Goal: Check status: Check status

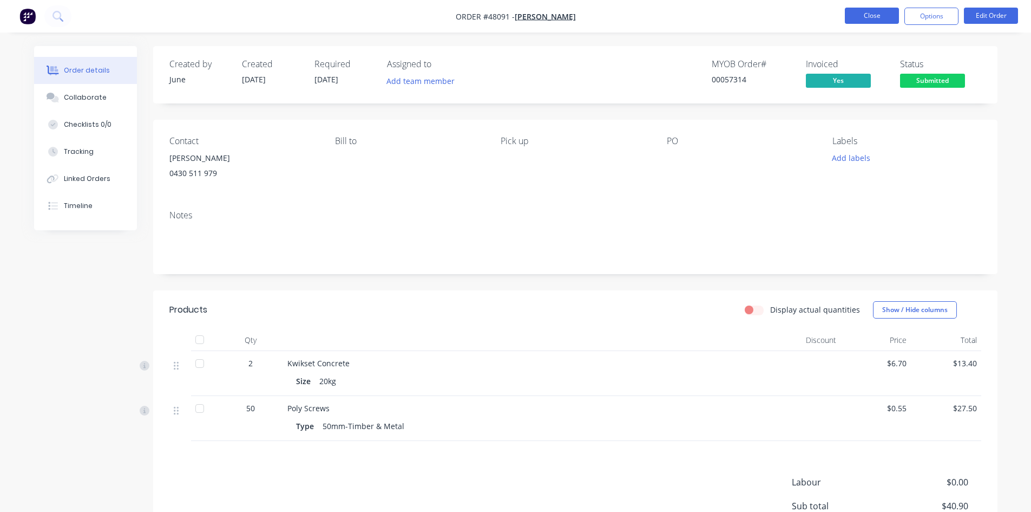
click at [868, 18] on button "Close" at bounding box center [872, 16] width 54 height 16
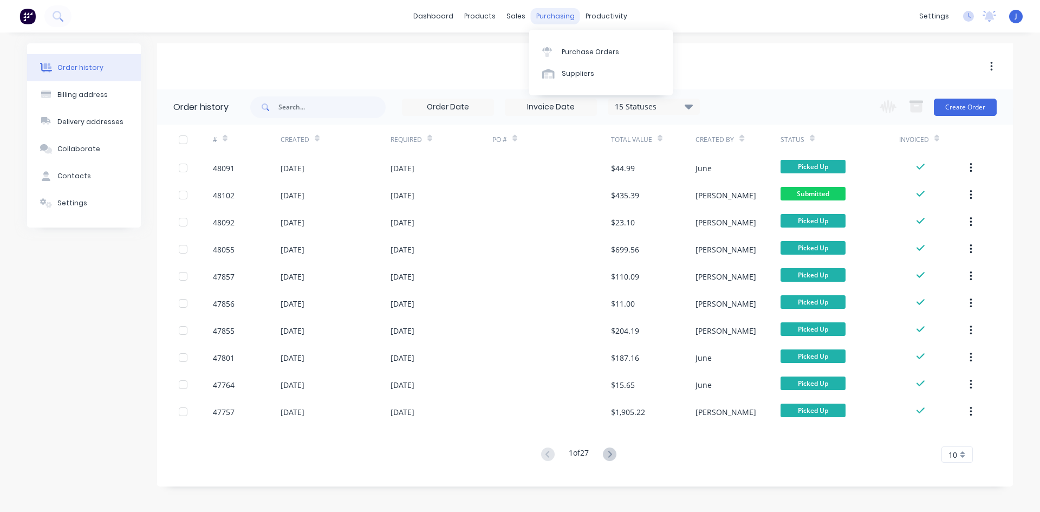
click at [564, 19] on div "purchasing" at bounding box center [555, 16] width 49 height 16
click at [508, 11] on div "sales" at bounding box center [516, 16] width 30 height 16
click at [322, 57] on div "[PERSON_NAME]" at bounding box center [584, 66] width 855 height 19
click at [540, 74] on div "Customers" at bounding box center [552, 74] width 39 height 10
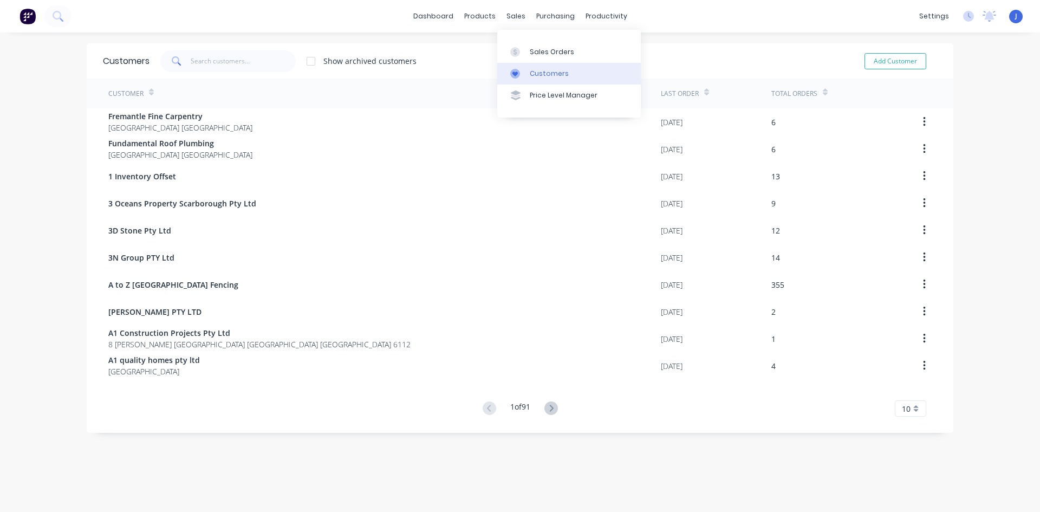
click at [521, 76] on div at bounding box center [518, 74] width 16 height 10
click at [539, 72] on div "Customers" at bounding box center [549, 74] width 39 height 10
click at [227, 63] on input "text" at bounding box center [244, 61] width 106 height 22
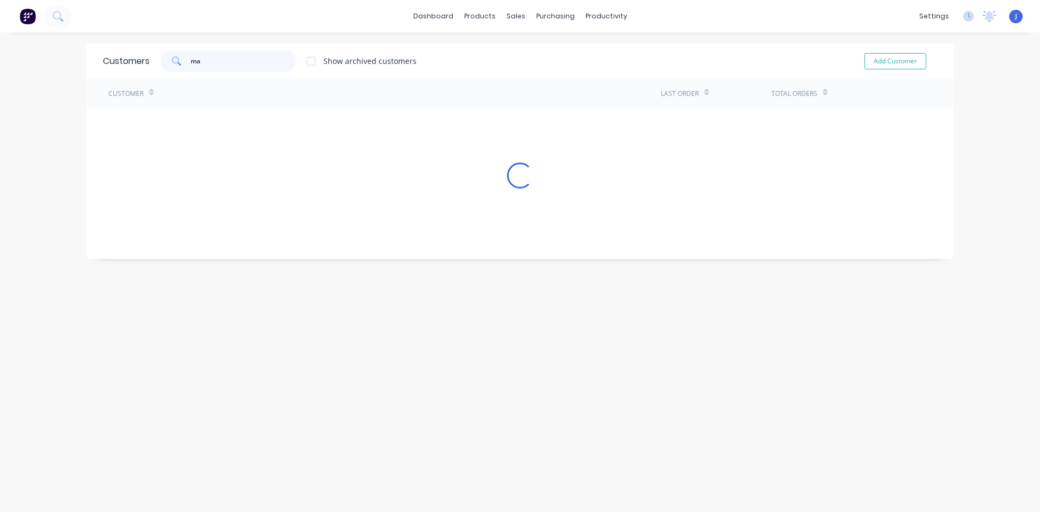
type input "m"
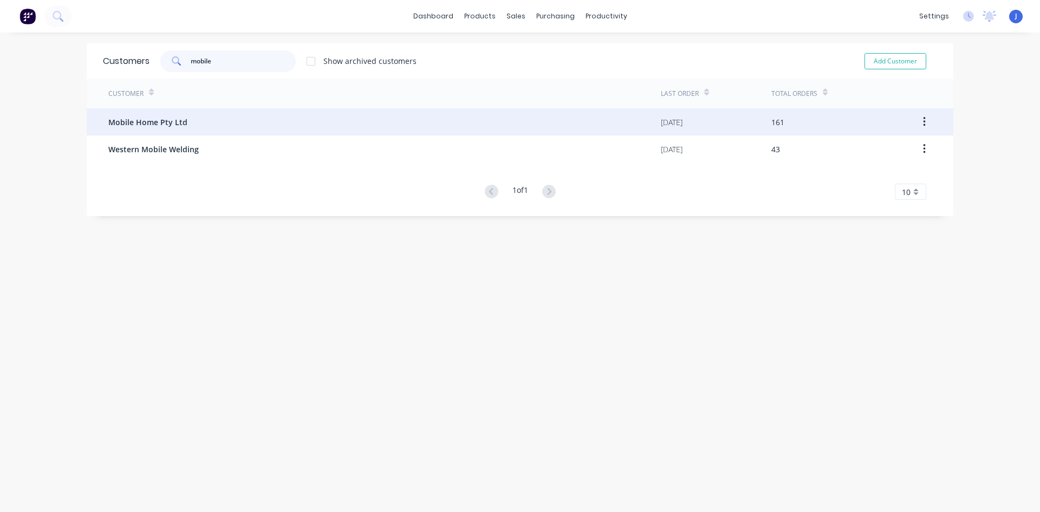
type input "mobile"
click at [186, 124] on div "Mobile Home Pty Ltd" at bounding box center [384, 121] width 552 height 27
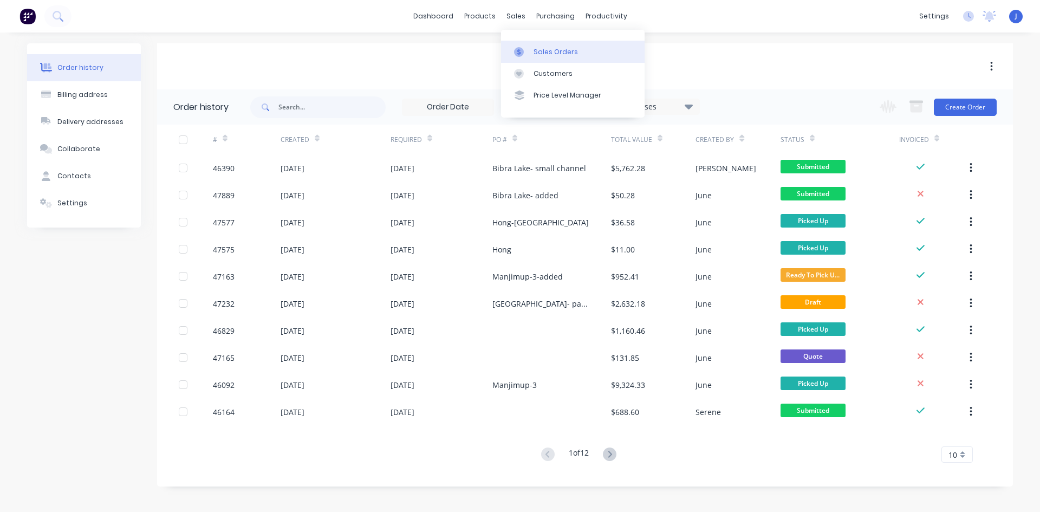
click at [518, 48] on icon at bounding box center [519, 52] width 10 height 10
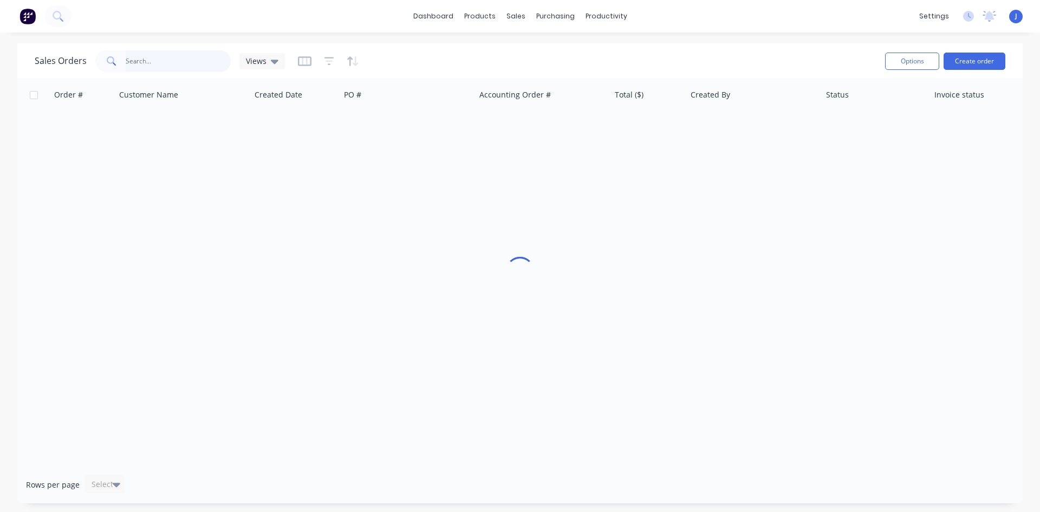
click at [172, 70] on input "text" at bounding box center [179, 61] width 106 height 22
type input "46164"
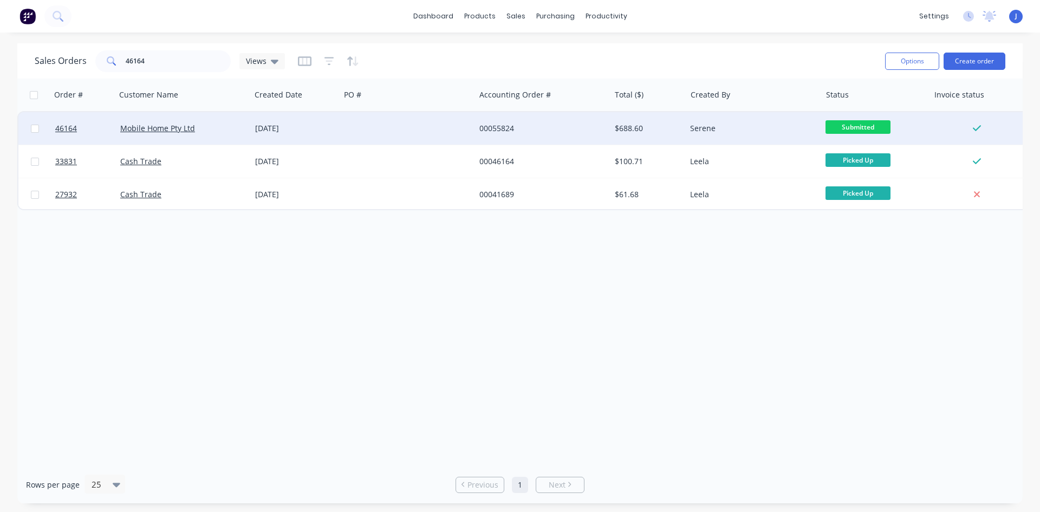
click at [358, 129] on div at bounding box center [407, 128] width 135 height 32
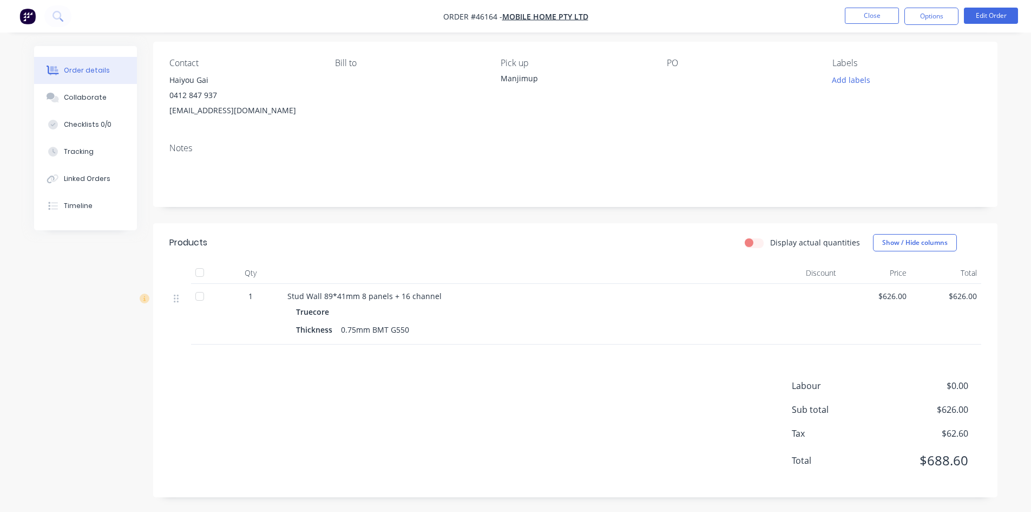
scroll to position [80, 0]
click at [877, 17] on button "Close" at bounding box center [872, 16] width 54 height 16
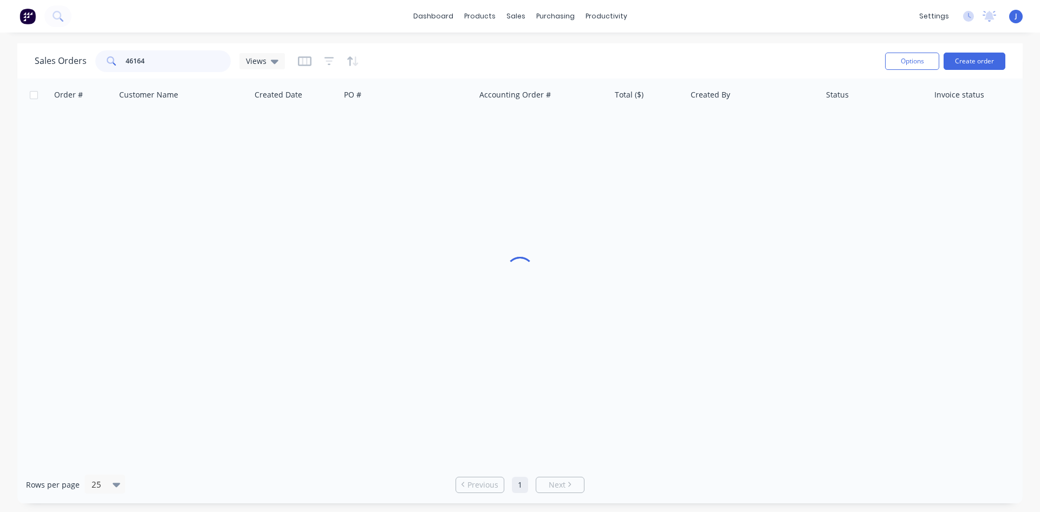
drag, startPoint x: 81, startPoint y: 66, endPoint x: 67, endPoint y: 67, distance: 14.1
click at [67, 67] on div "Sales Orders 46164 Views" at bounding box center [160, 61] width 250 height 22
type input "47450"
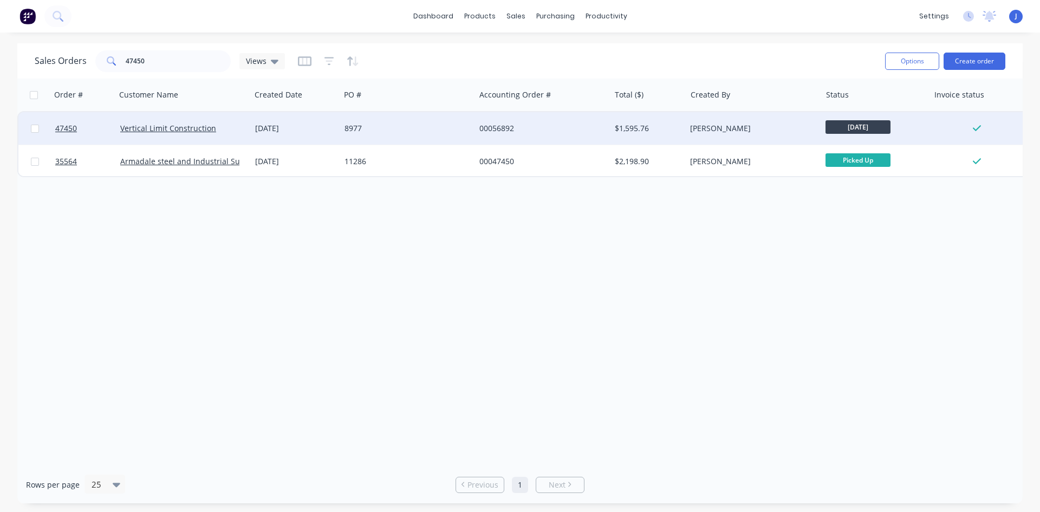
click at [218, 127] on div "Vertical Limit Construction" at bounding box center [180, 128] width 120 height 11
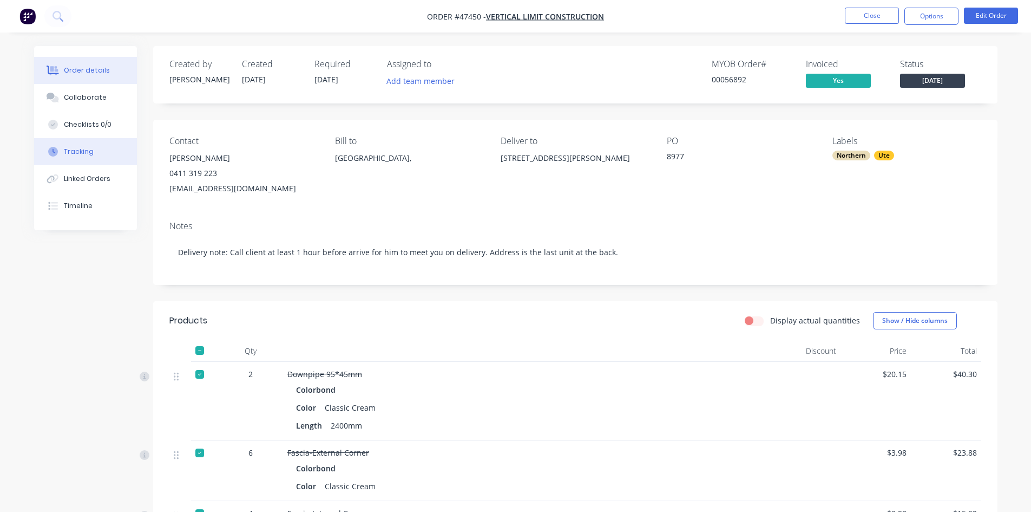
click at [90, 159] on button "Tracking" at bounding box center [85, 151] width 103 height 27
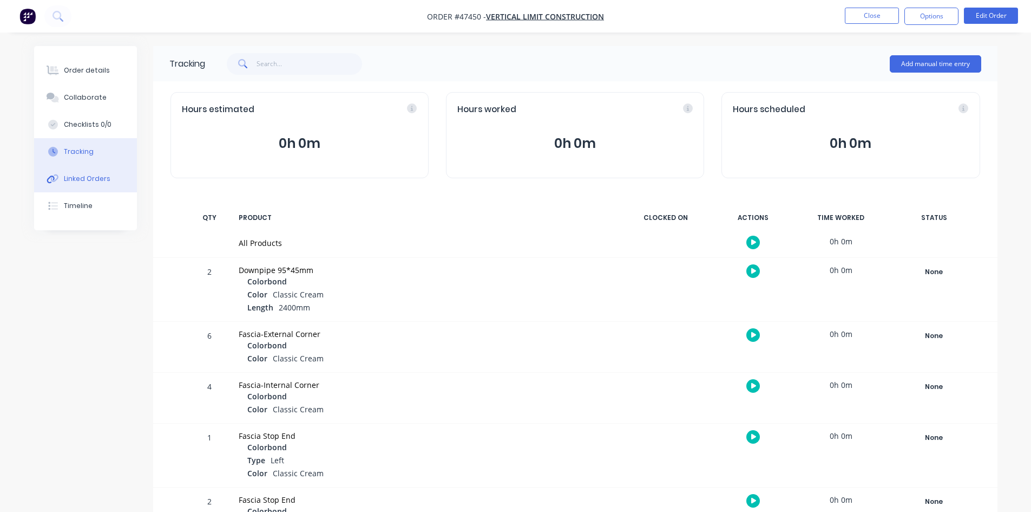
click at [91, 171] on button "Linked Orders" at bounding box center [85, 178] width 103 height 27
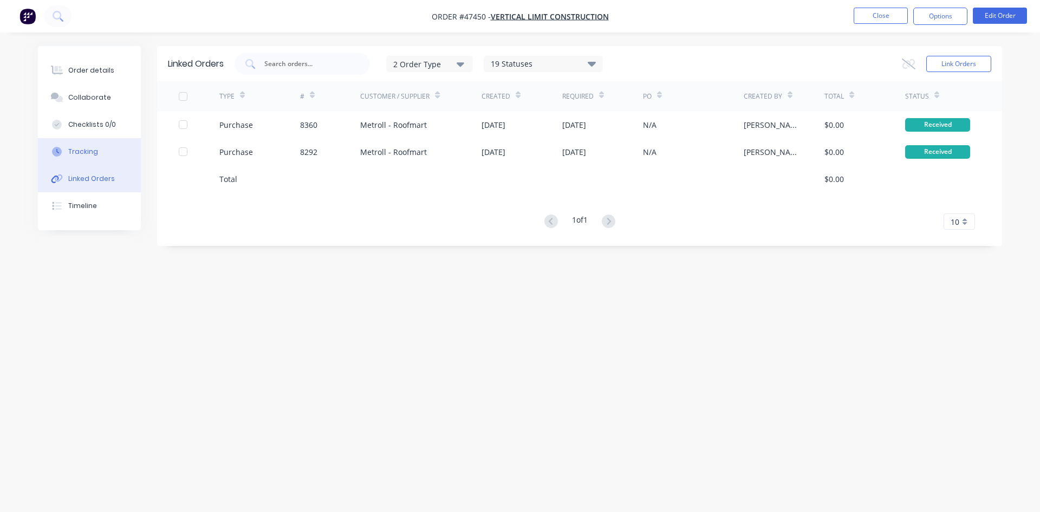
click at [96, 153] on button "Tracking" at bounding box center [89, 151] width 103 height 27
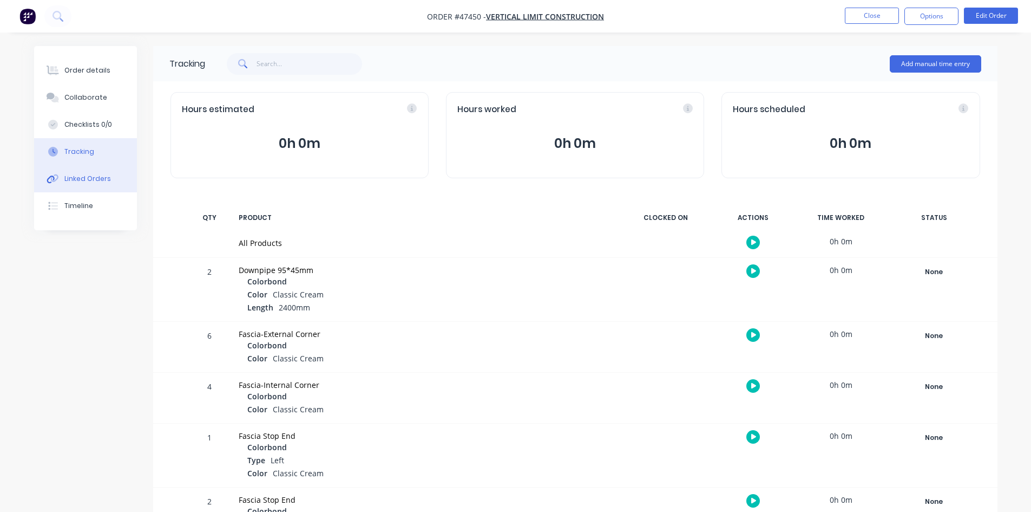
click at [90, 174] on div "Linked Orders" at bounding box center [87, 179] width 47 height 10
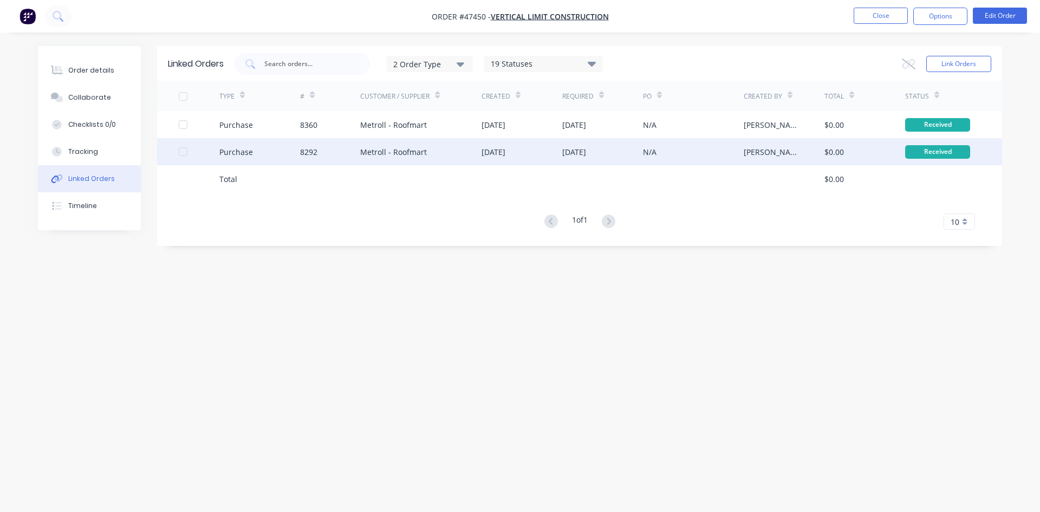
click at [400, 141] on div "Metroll - Roofmart" at bounding box center [420, 151] width 121 height 27
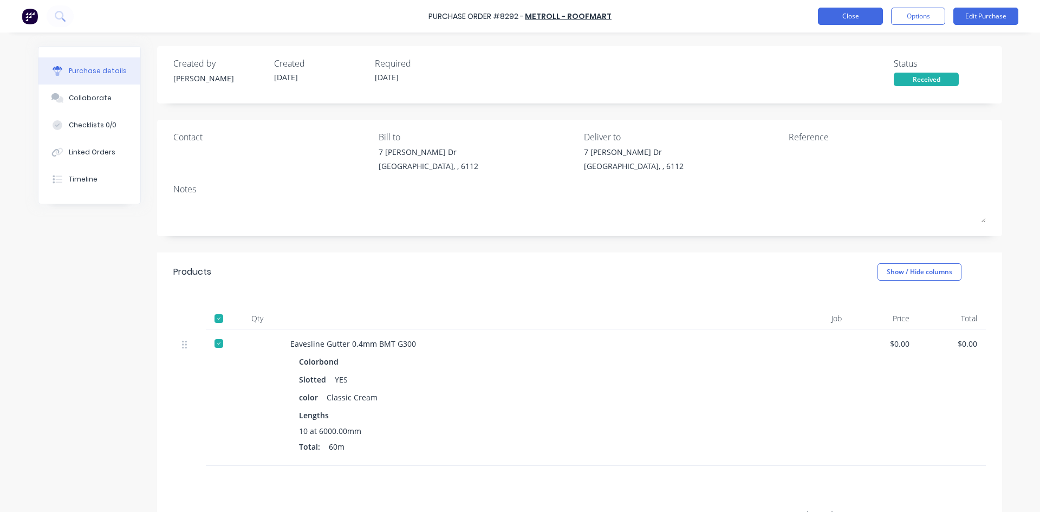
click at [859, 14] on button "Close" at bounding box center [850, 16] width 65 height 17
click at [81, 147] on div "Linked Orders" at bounding box center [92, 152] width 47 height 10
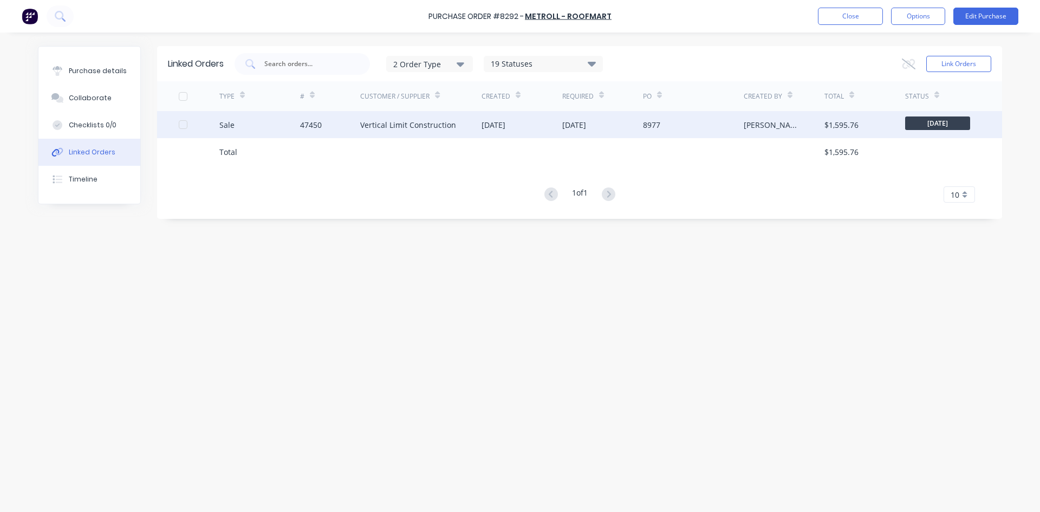
click at [429, 133] on div "Vertical Limit Construction" at bounding box center [420, 124] width 121 height 27
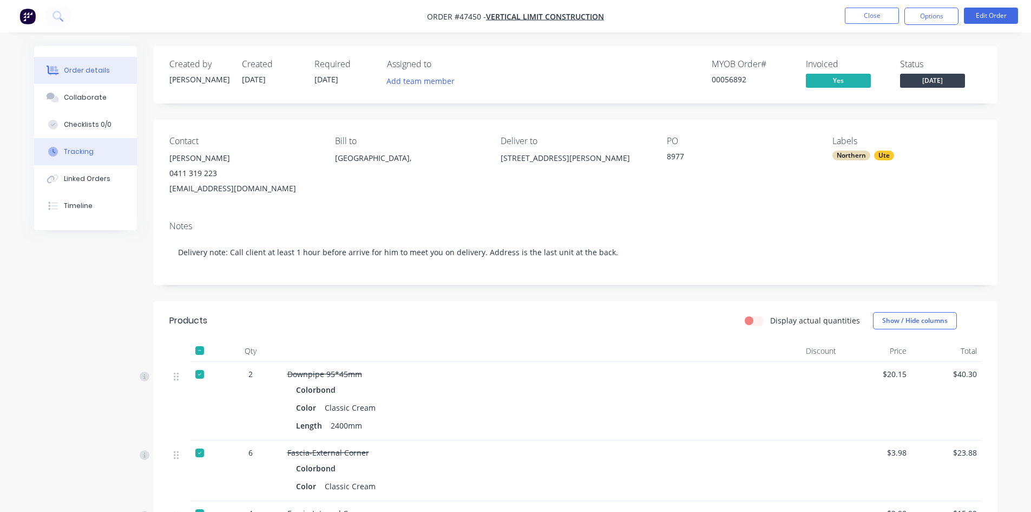
click at [107, 156] on button "Tracking" at bounding box center [85, 151] width 103 height 27
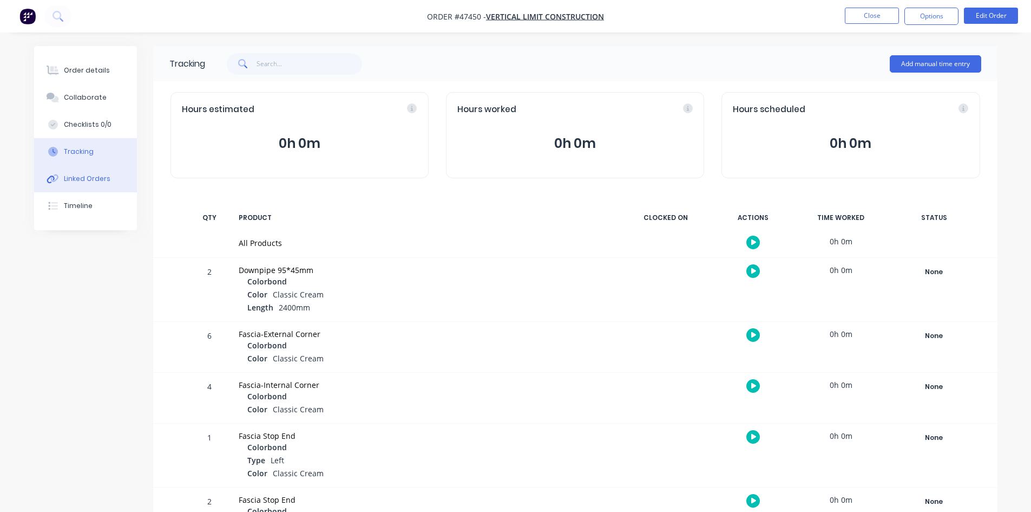
click at [80, 181] on div "Linked Orders" at bounding box center [87, 179] width 47 height 10
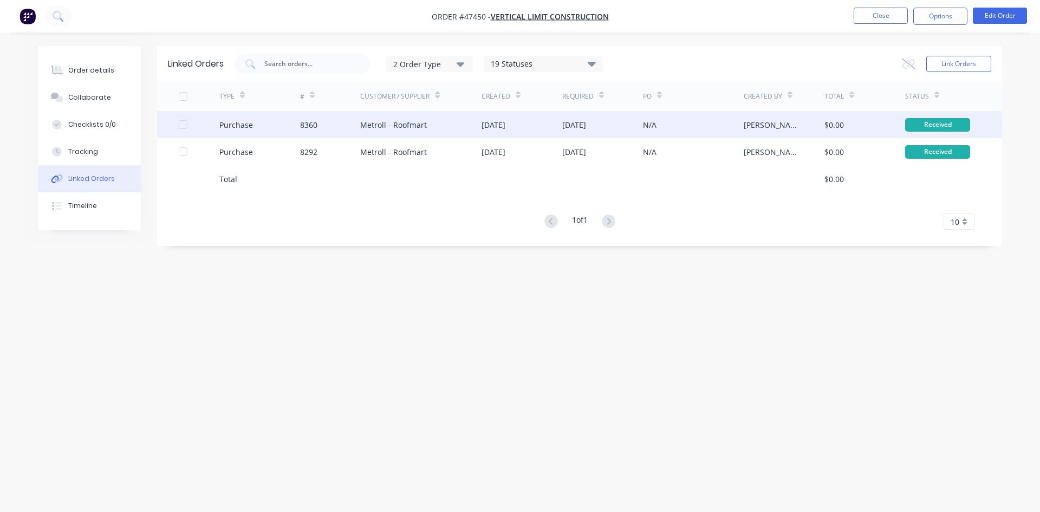
click at [316, 127] on div "8360" at bounding box center [308, 124] width 17 height 11
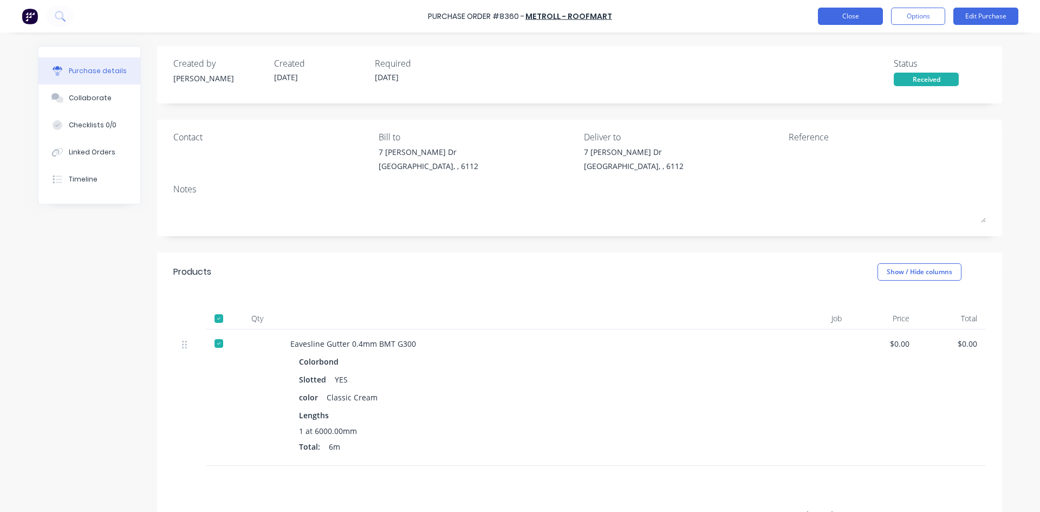
click at [841, 14] on button "Close" at bounding box center [850, 16] width 65 height 17
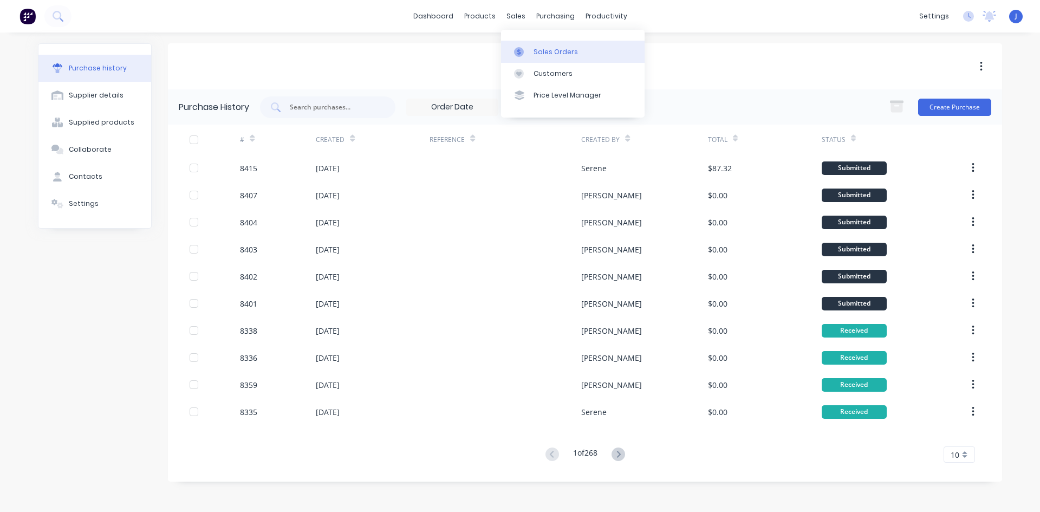
click at [520, 44] on link "Sales Orders" at bounding box center [572, 52] width 143 height 22
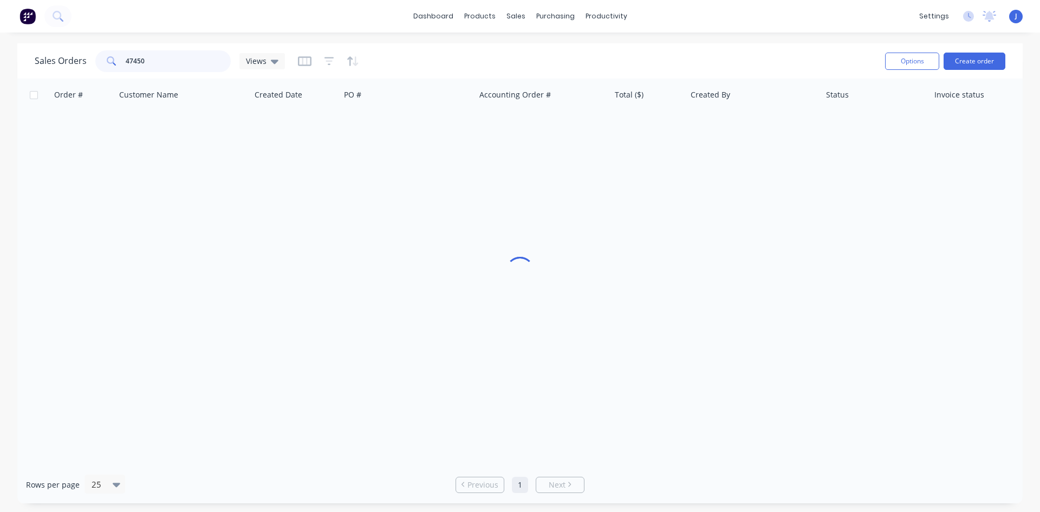
drag, startPoint x: 204, startPoint y: 61, endPoint x: 96, endPoint y: 65, distance: 108.4
click at [96, 65] on div "47450" at bounding box center [162, 61] width 135 height 22
type input "47735"
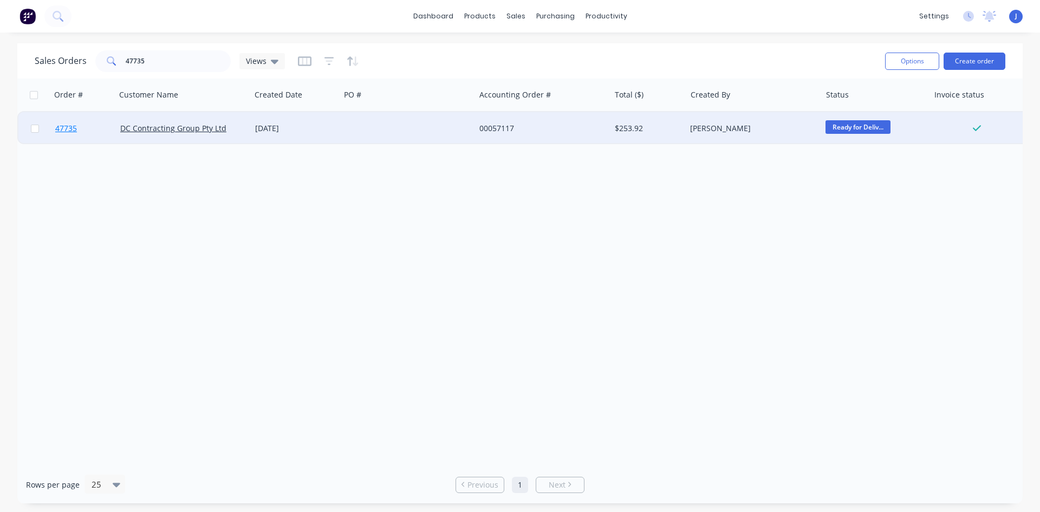
click at [68, 129] on span "47735" at bounding box center [66, 128] width 22 height 11
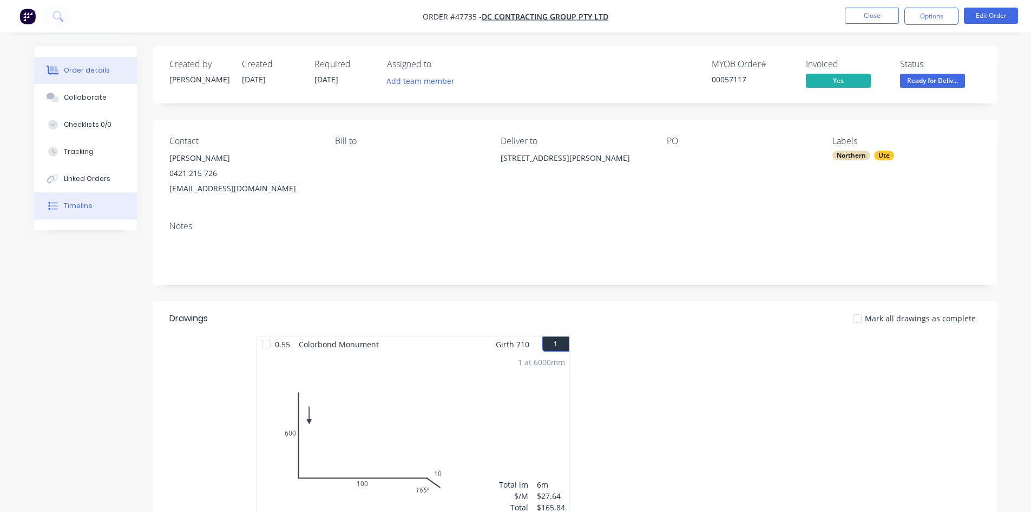
click at [57, 206] on icon at bounding box center [54, 206] width 6 height 8
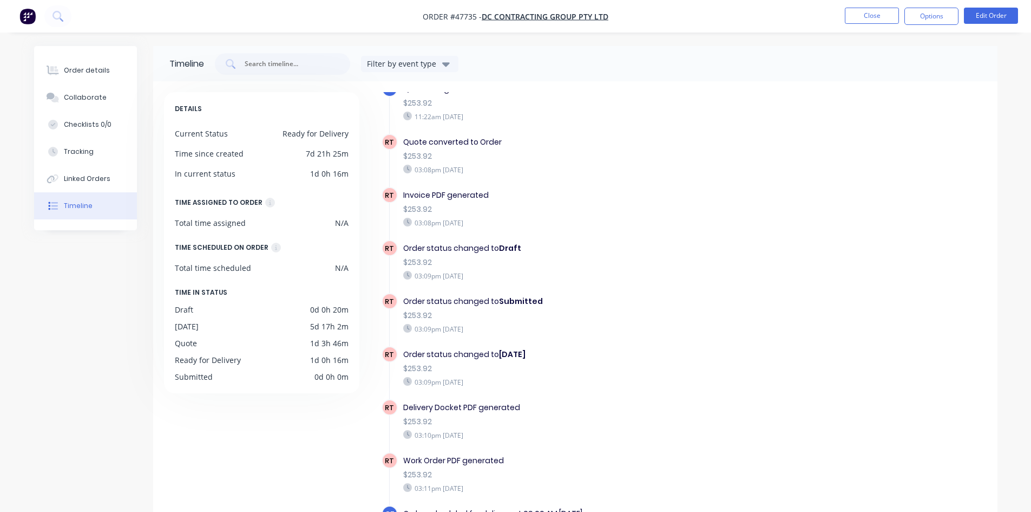
scroll to position [387, 0]
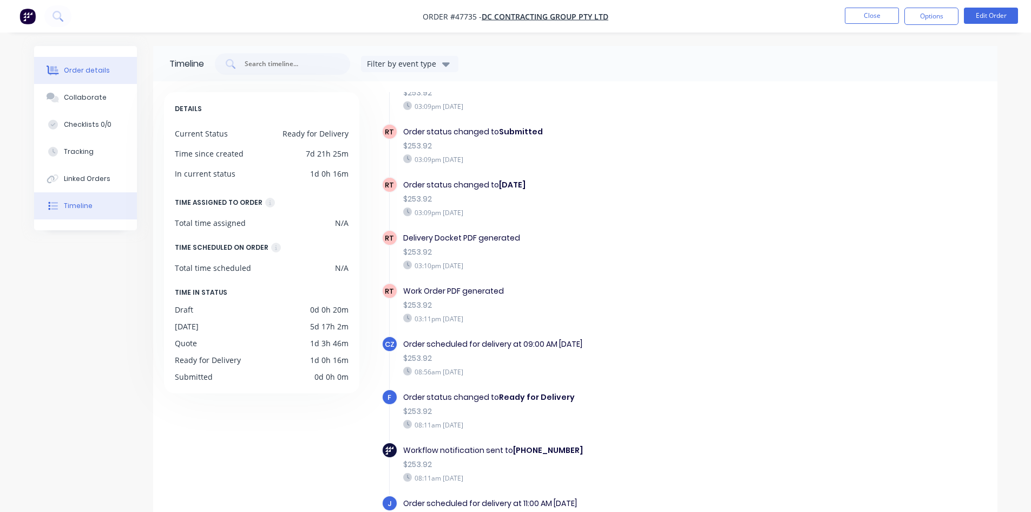
click at [97, 67] on div "Order details" at bounding box center [87, 71] width 46 height 10
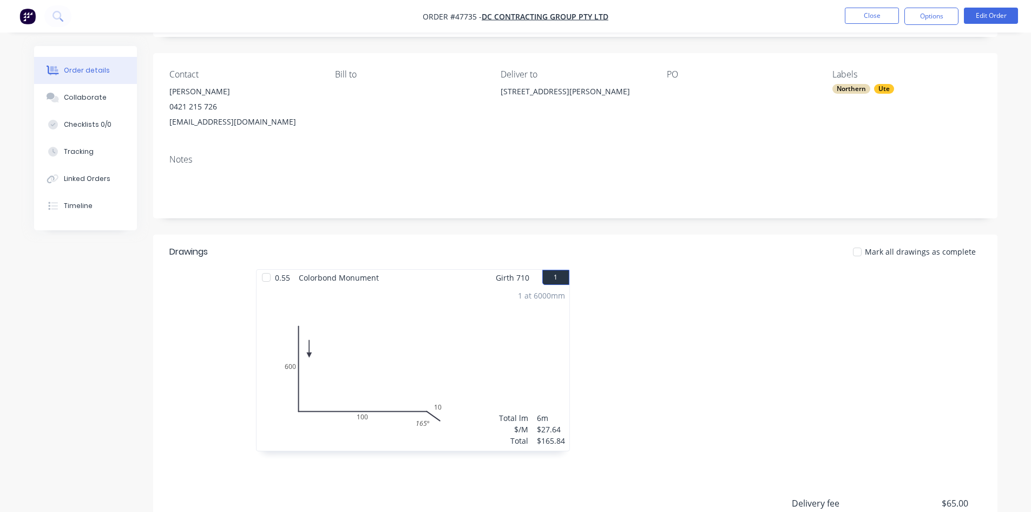
scroll to position [162, 0]
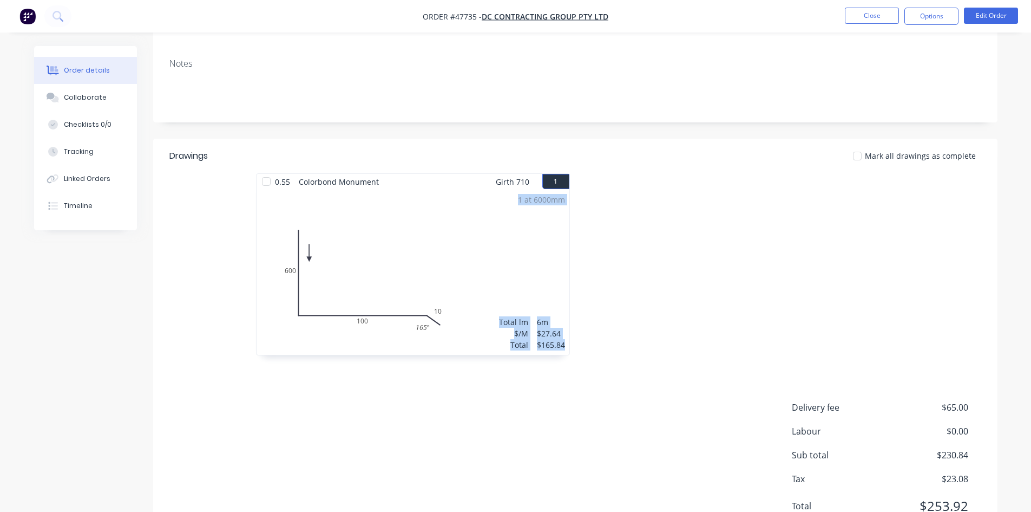
drag, startPoint x: 518, startPoint y: 205, endPoint x: 721, endPoint y: 227, distance: 204.2
click at [721, 227] on div "0.55 Colorbond Monument Girth 710 1 0 600 100 10 165 º 0 600 100 10 165 º 1 at …" at bounding box center [576, 269] width 650 height 193
click at [648, 285] on div at bounding box center [738, 269] width 325 height 193
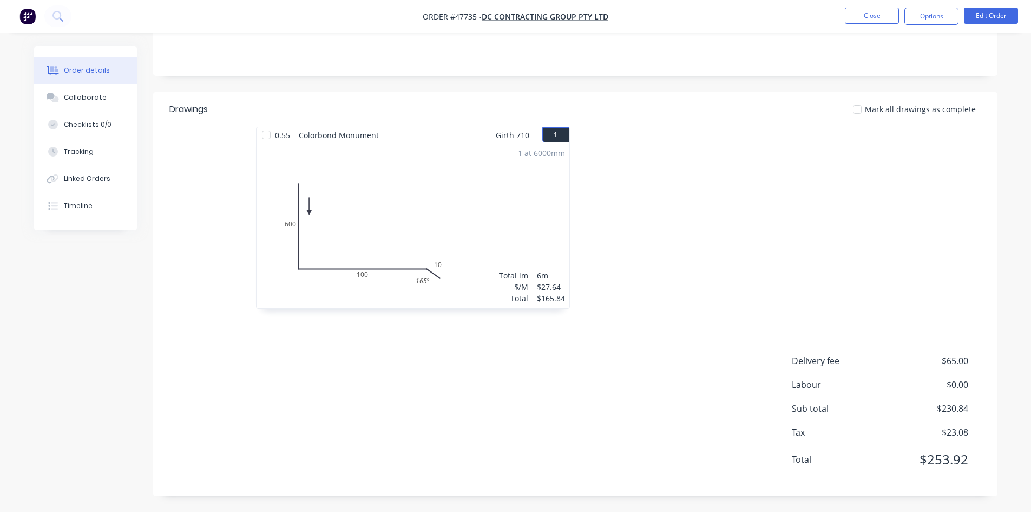
scroll to position [210, 0]
drag, startPoint x: 506, startPoint y: 148, endPoint x: 639, endPoint y: 180, distance: 136.3
click at [632, 164] on div "0.55 Colorbond Monument Girth 710 1 0 600 100 10 165 º 0 600 100 10 165 º 1 at …" at bounding box center [576, 222] width 650 height 193
click at [653, 223] on div at bounding box center [738, 222] width 325 height 193
drag, startPoint x: 521, startPoint y: 155, endPoint x: 574, endPoint y: 157, distance: 53.1
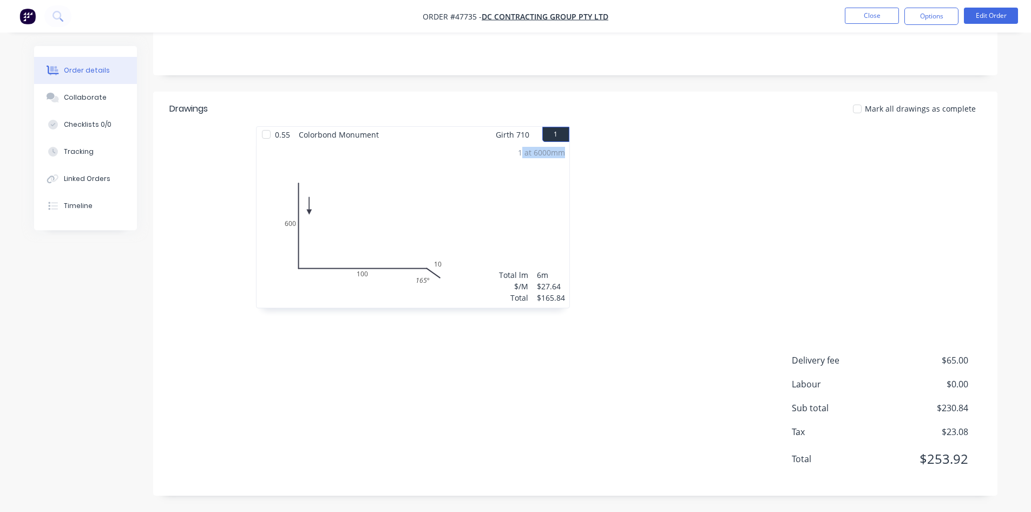
click at [565, 154] on div "1 at 6000mm" at bounding box center [541, 152] width 47 height 11
drag, startPoint x: 574, startPoint y: 157, endPoint x: 575, endPoint y: 172, distance: 15.2
click at [575, 158] on div "0.55 Colorbond Monument Girth 710 1 0 600 100 10 165 º 0 600 100 10 165 º 1 at …" at bounding box center [576, 222] width 650 height 193
click at [619, 214] on div at bounding box center [738, 222] width 325 height 193
click at [1010, 341] on div "Order details Collaborate Checklists 0/0 Tracking Linked Orders Timeline Order …" at bounding box center [515, 150] width 1031 height 721
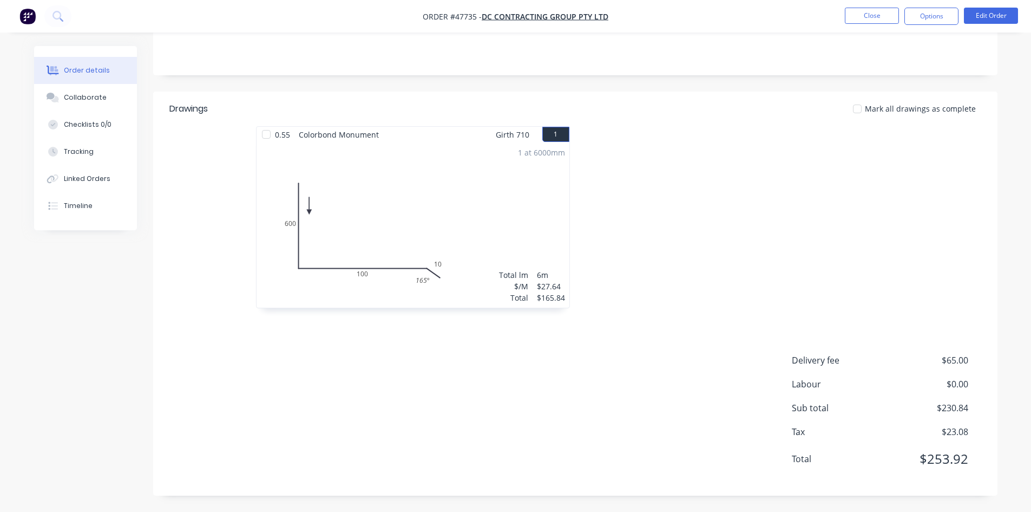
click at [731, 332] on div "Drawings Mark all drawings as complete 0.55 Colorbond Monument Girth 710 1 0 60…" at bounding box center [575, 294] width 845 height 404
click at [727, 337] on div "Drawings Mark all drawings as complete 0.55 Colorbond Monument Girth 710 1 0 60…" at bounding box center [575, 294] width 845 height 404
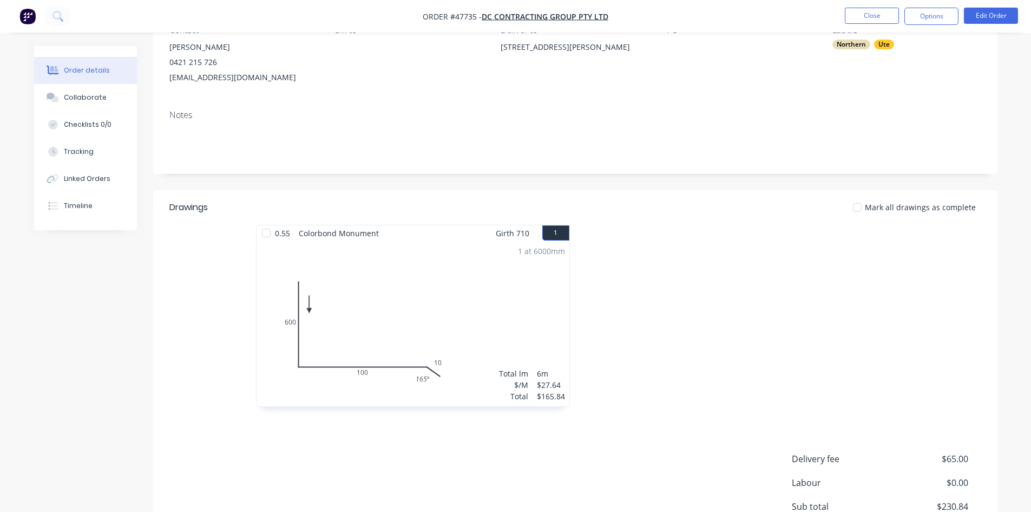
scroll to position [0, 0]
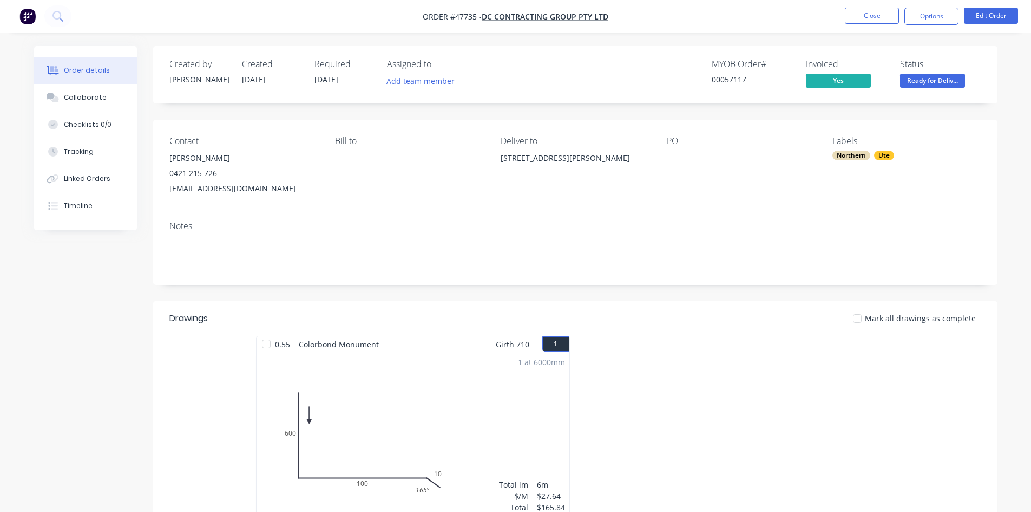
drag, startPoint x: 295, startPoint y: 192, endPoint x: 168, endPoint y: 197, distance: 126.2
click at [168, 197] on div "Contact [PERSON_NAME] [PHONE_NUMBER] [EMAIL_ADDRESS][DOMAIN_NAME] Bill to Deliv…" at bounding box center [575, 166] width 845 height 93
copy div "[EMAIL_ADDRESS][DOMAIN_NAME]"
click at [399, 180] on div "Bill to" at bounding box center [409, 166] width 148 height 60
click at [880, 16] on button "Close" at bounding box center [872, 16] width 54 height 16
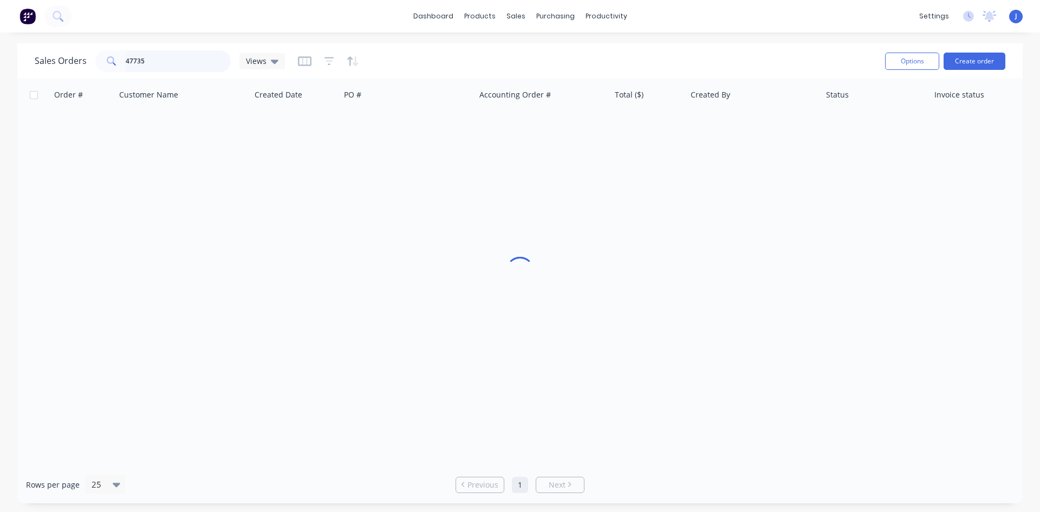
drag, startPoint x: 67, startPoint y: 63, endPoint x: 81, endPoint y: 58, distance: 14.9
click at [63, 63] on div "Sales Orders 47735 Views" at bounding box center [160, 61] width 250 height 22
type input "47782"
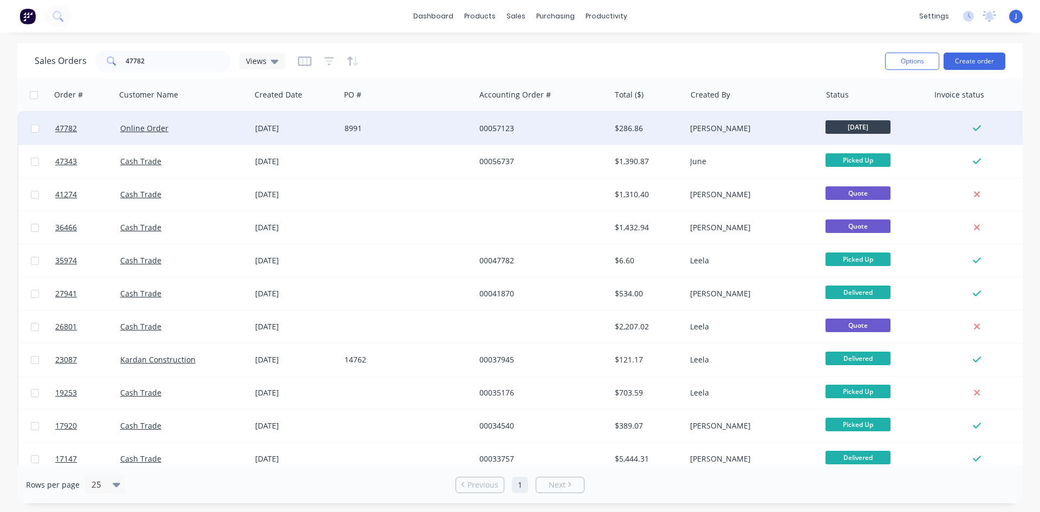
click at [384, 123] on div "8991" at bounding box center [404, 128] width 120 height 11
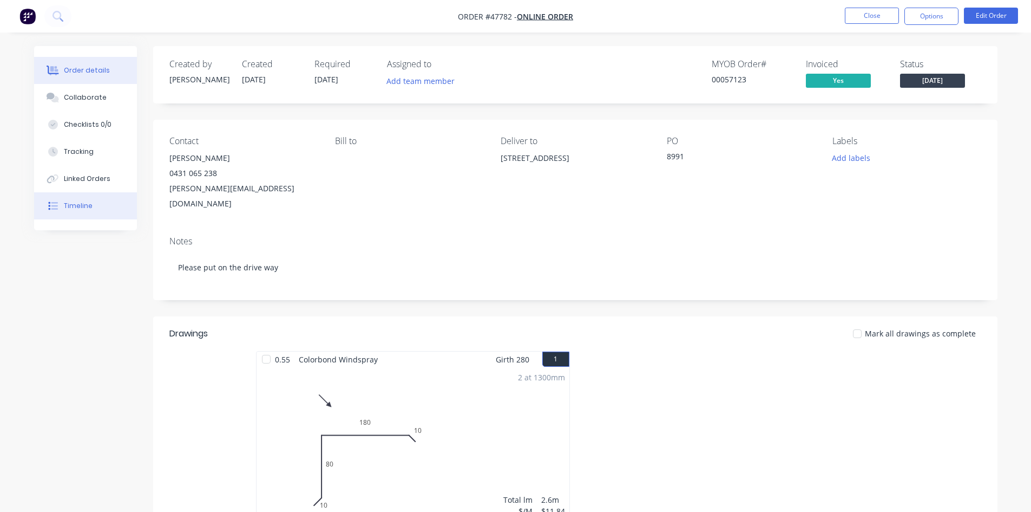
click at [81, 205] on div "Timeline" at bounding box center [78, 206] width 29 height 10
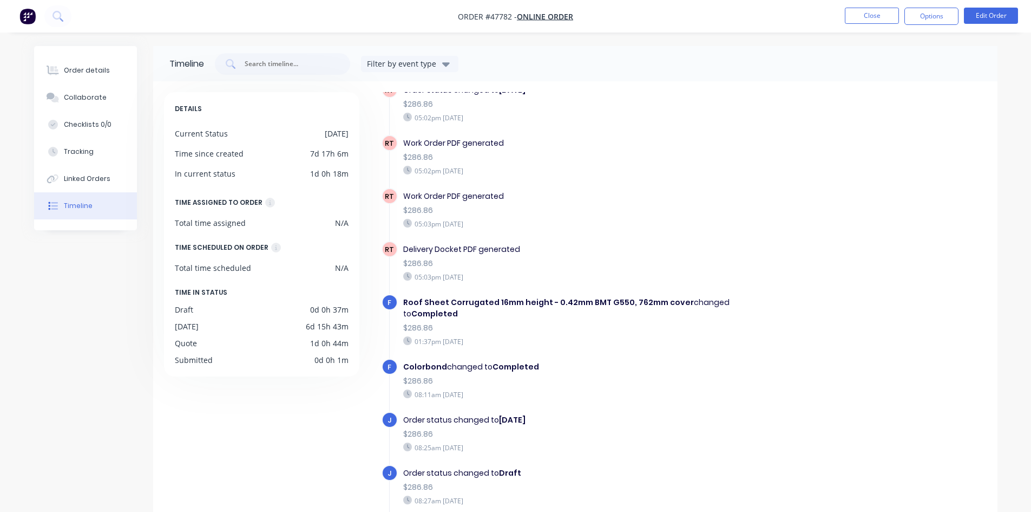
scroll to position [1076, 0]
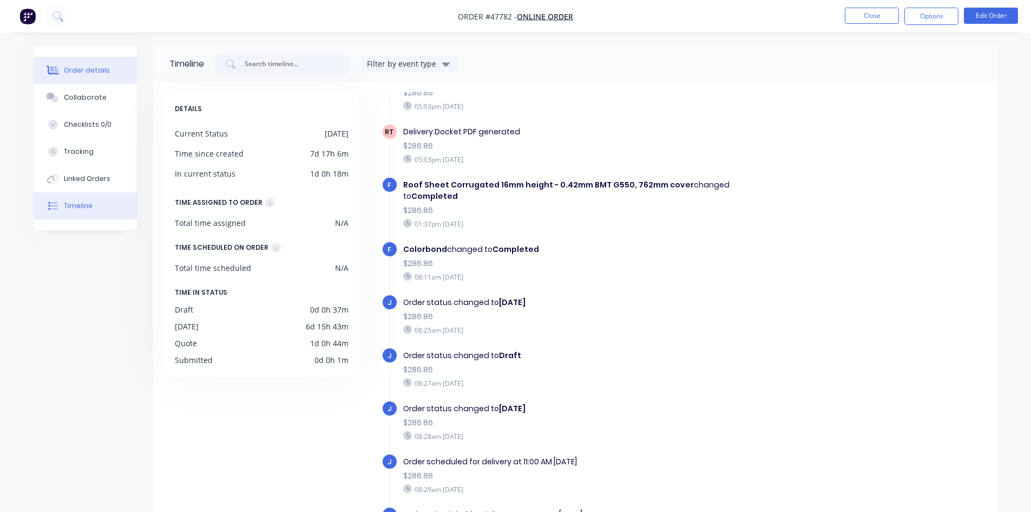
click at [109, 67] on button "Order details" at bounding box center [85, 70] width 103 height 27
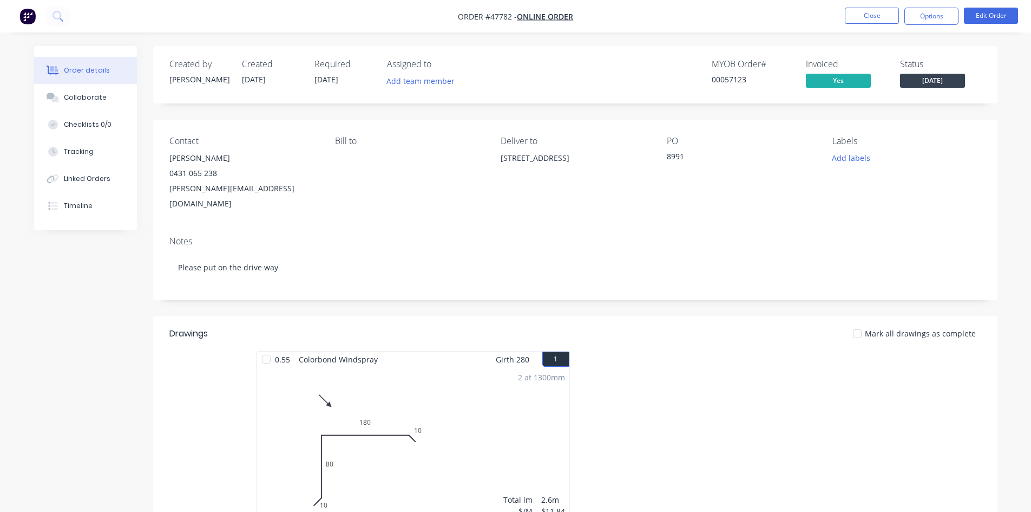
drag, startPoint x: 835, startPoint y: 441, endPoint x: 836, endPoint y: 426, distance: 15.2
click at [835, 441] on div at bounding box center [738, 447] width 325 height 193
click at [819, 443] on div at bounding box center [738, 447] width 325 height 193
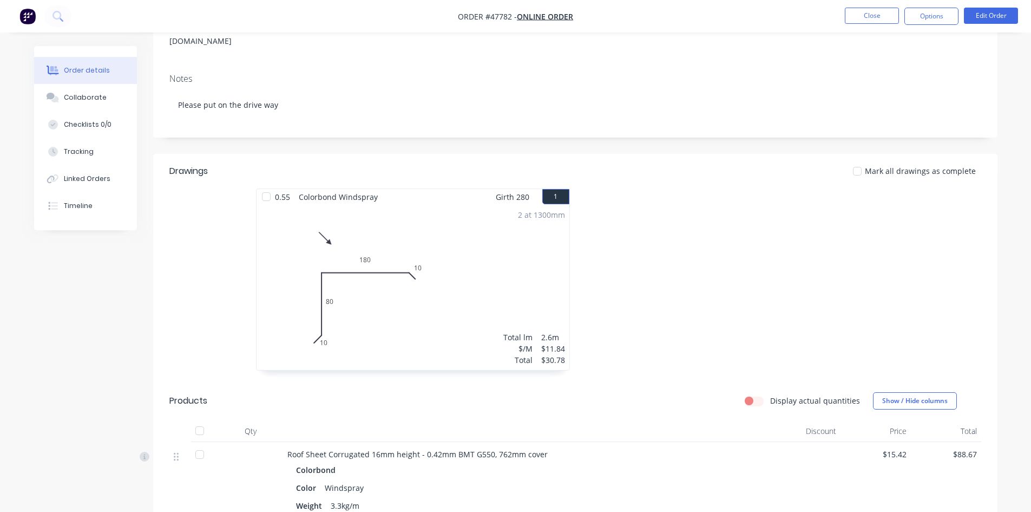
scroll to position [271, 0]
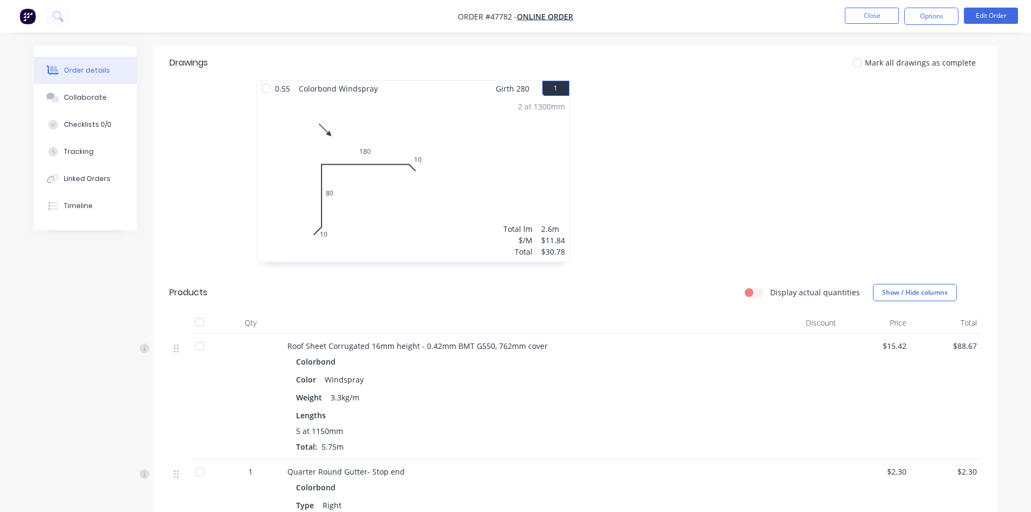
click at [700, 199] on div at bounding box center [738, 176] width 325 height 193
click at [658, 432] on div "5 at 1150mm Total: 5.75m" at bounding box center [526, 438] width 461 height 27
